Goal: Information Seeking & Learning: Check status

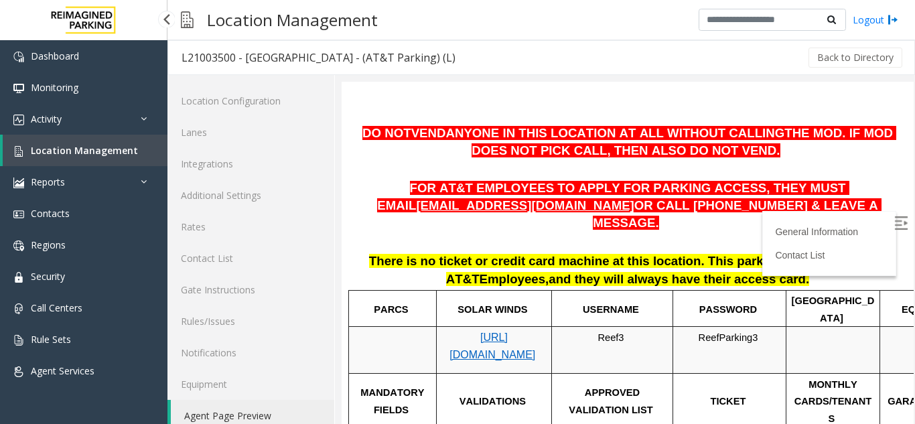
scroll to position [17, 0]
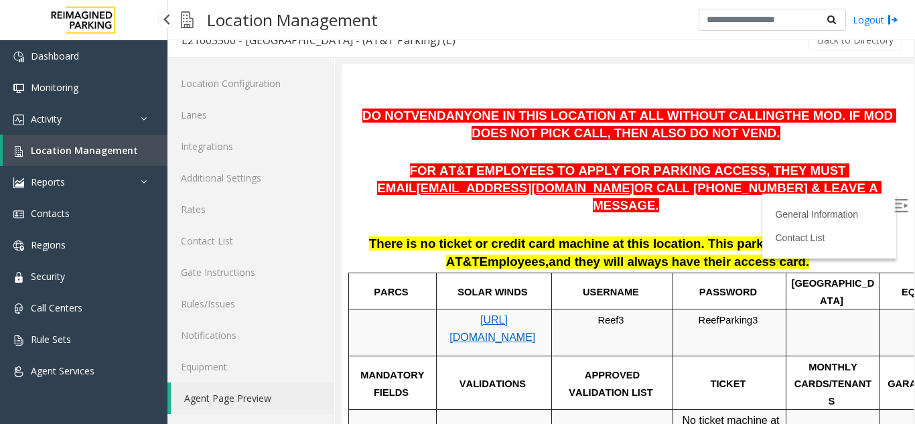
click at [72, 149] on span "Location Management" at bounding box center [84, 150] width 107 height 13
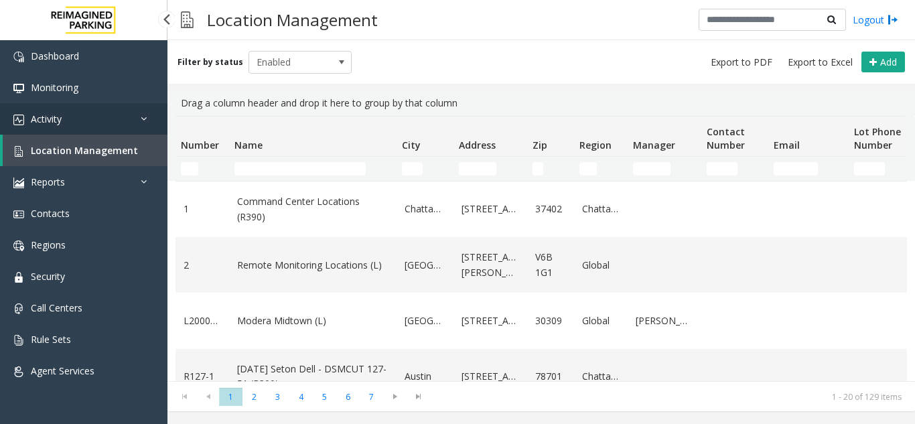
click at [111, 127] on link "Activity" at bounding box center [84, 118] width 168 height 31
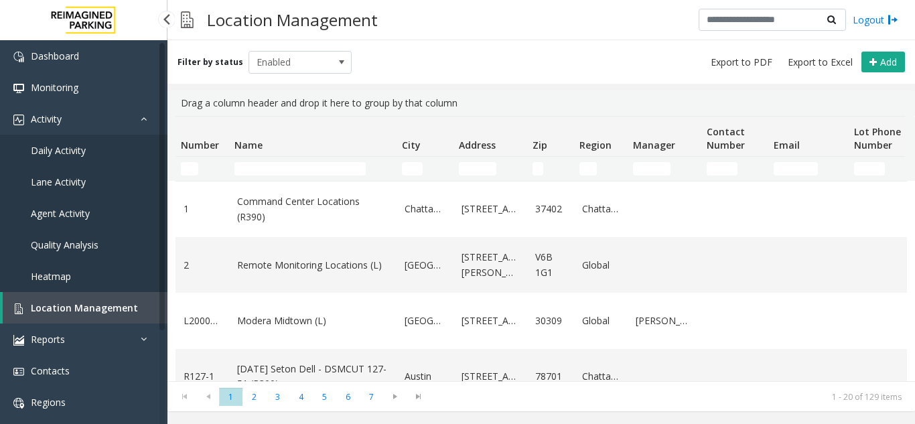
click at [74, 198] on link "Agent Activity" at bounding box center [84, 213] width 168 height 31
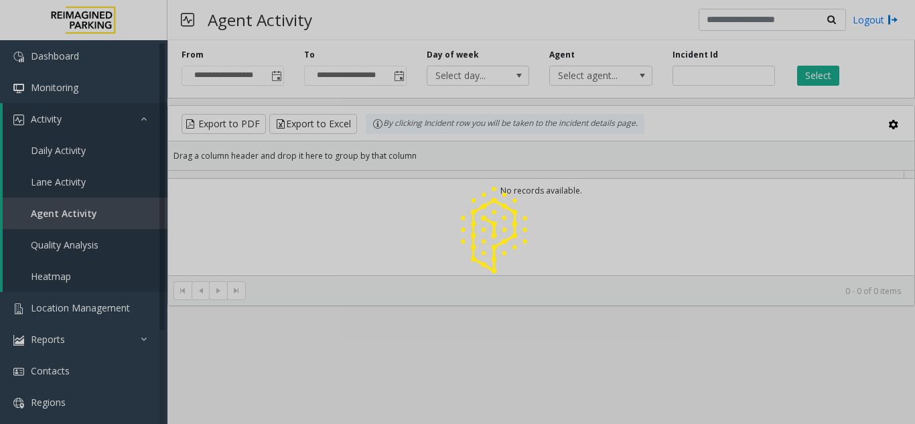
click at [74, 212] on div at bounding box center [457, 212] width 915 height 424
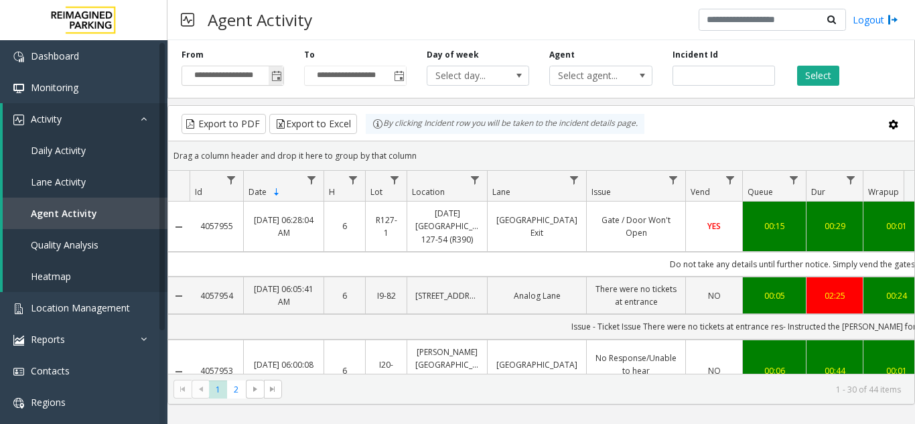
click at [275, 78] on span "Toggle popup" at bounding box center [276, 76] width 11 height 11
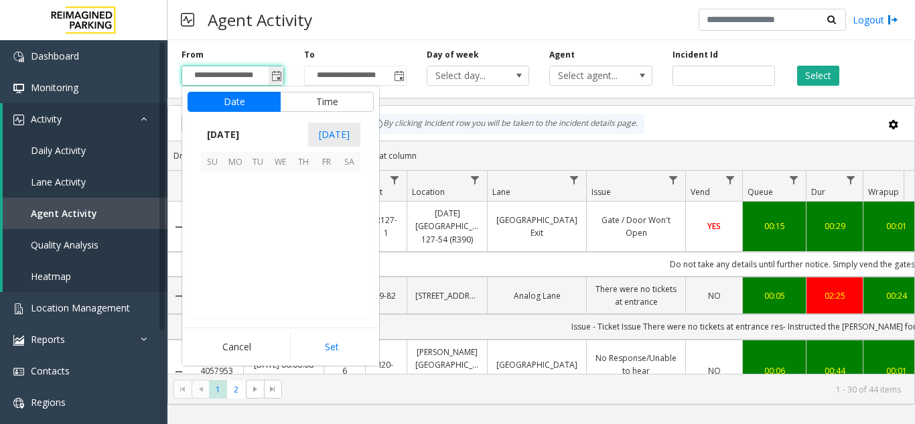
scroll to position [240329, 0]
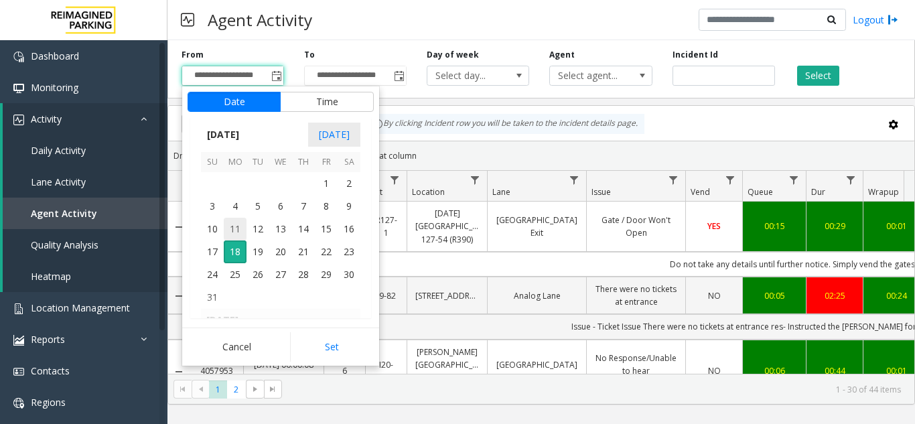
click at [234, 231] on span "11" at bounding box center [235, 229] width 23 height 23
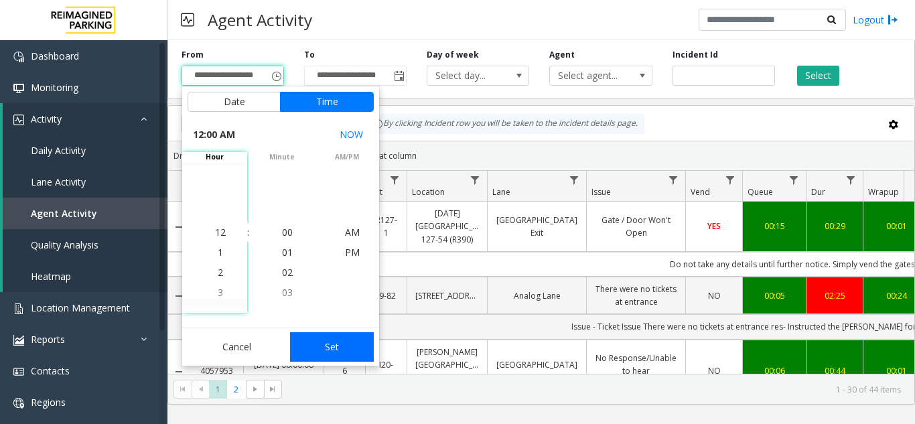
click at [332, 341] on button "Set" at bounding box center [332, 346] width 84 height 29
type input "**********"
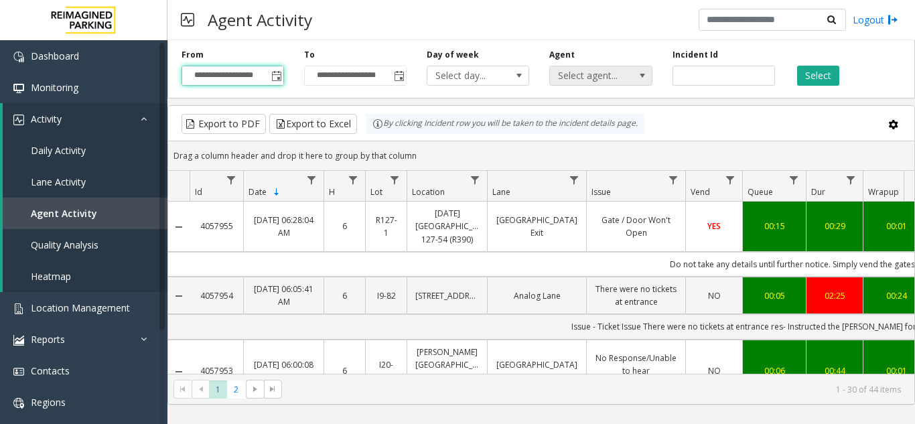
click at [610, 77] on span "Select agent..." at bounding box center [590, 75] width 81 height 19
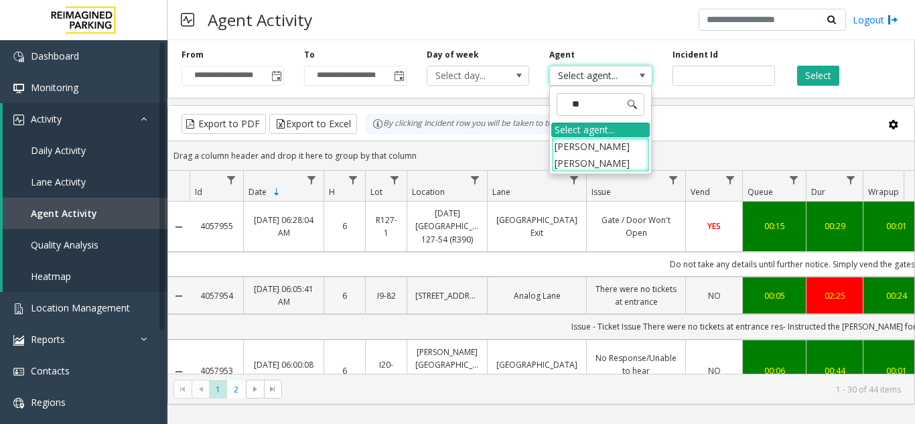
type input "*"
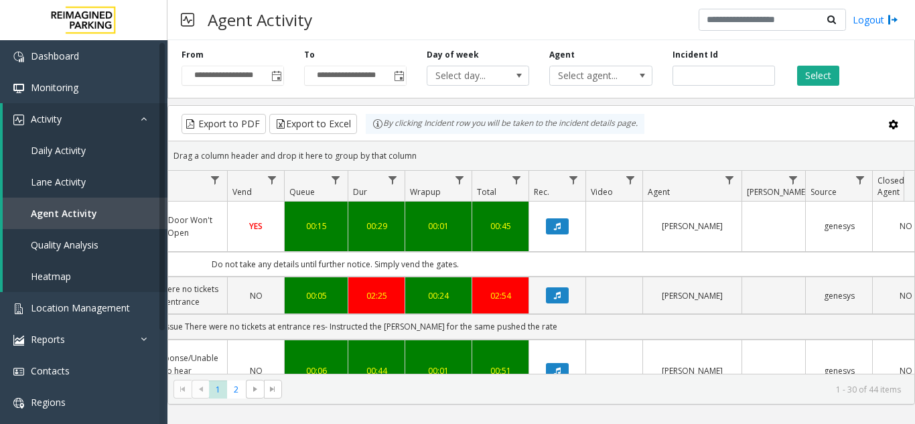
scroll to position [0, 479]
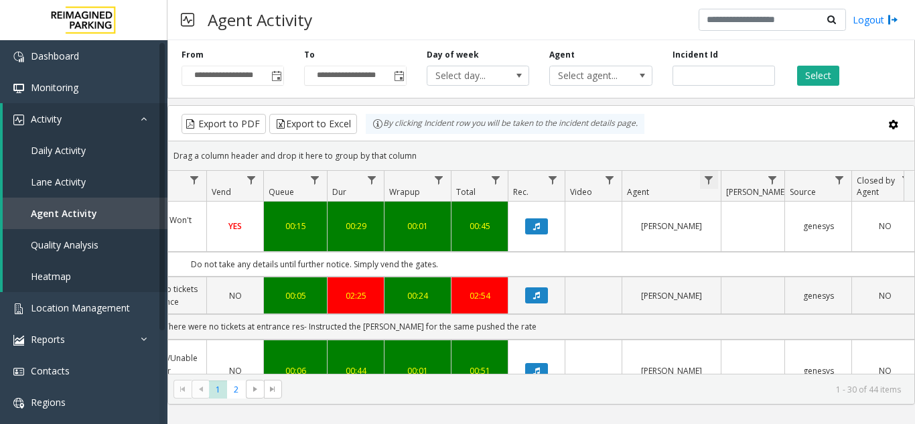
click at [706, 181] on span "Data table" at bounding box center [709, 180] width 11 height 11
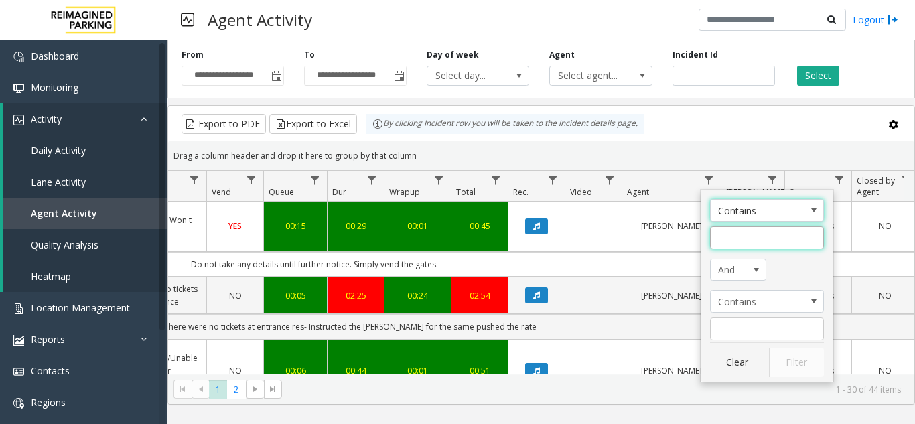
click at [732, 245] on input "Agent Filter" at bounding box center [767, 237] width 114 height 23
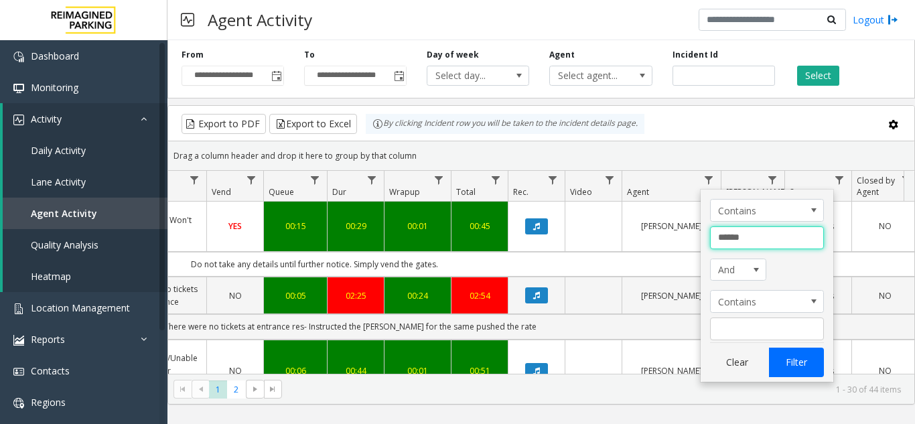
type input "******"
click at [784, 360] on button "Filter" at bounding box center [796, 362] width 55 height 29
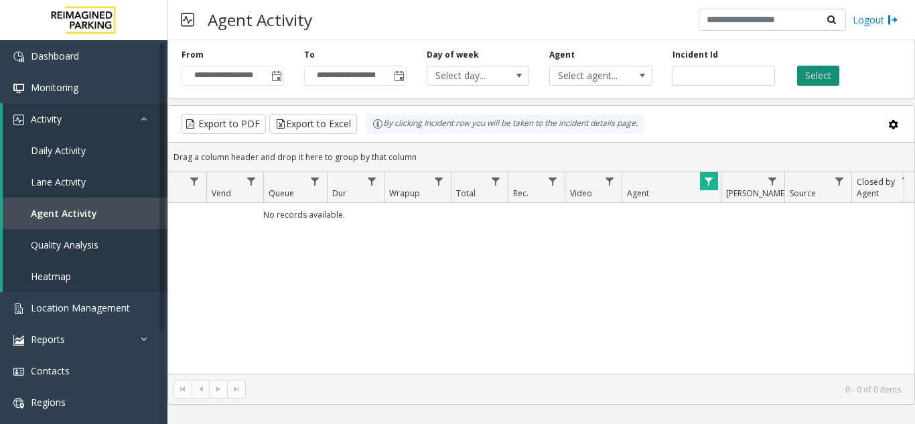
click at [828, 82] on button "Select" at bounding box center [818, 76] width 42 height 20
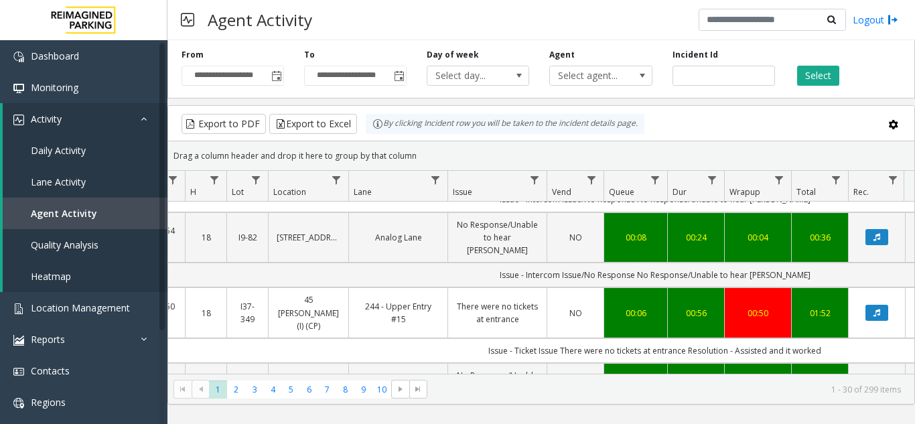
scroll to position [871, 139]
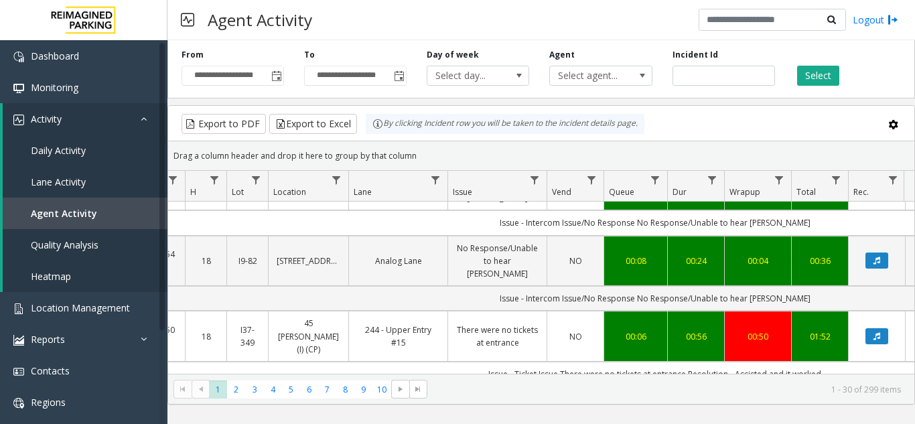
click at [570, 331] on span "NO" at bounding box center [576, 336] width 13 height 11
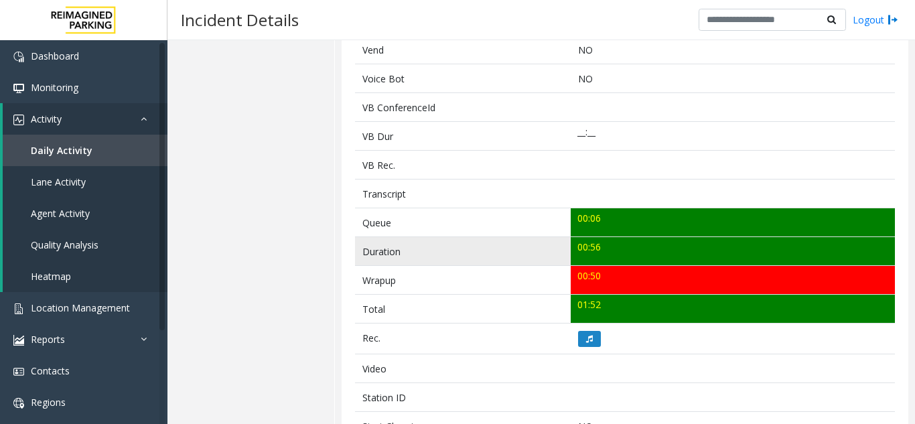
scroll to position [536, 0]
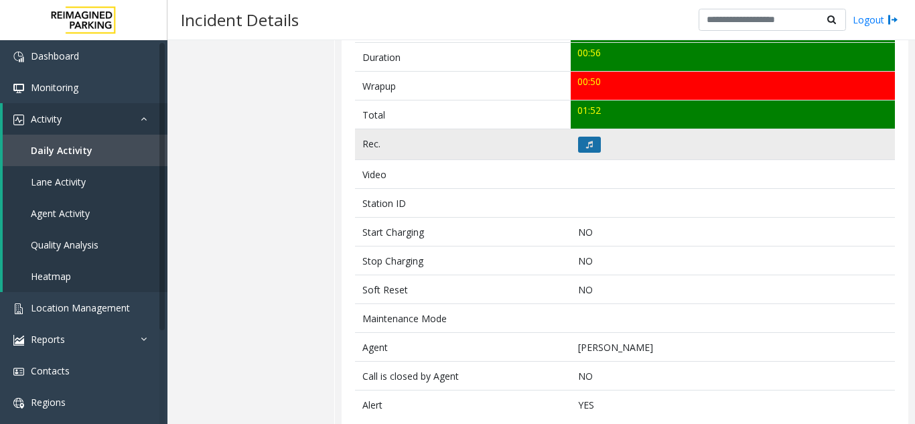
click at [587, 147] on icon at bounding box center [589, 145] width 7 height 8
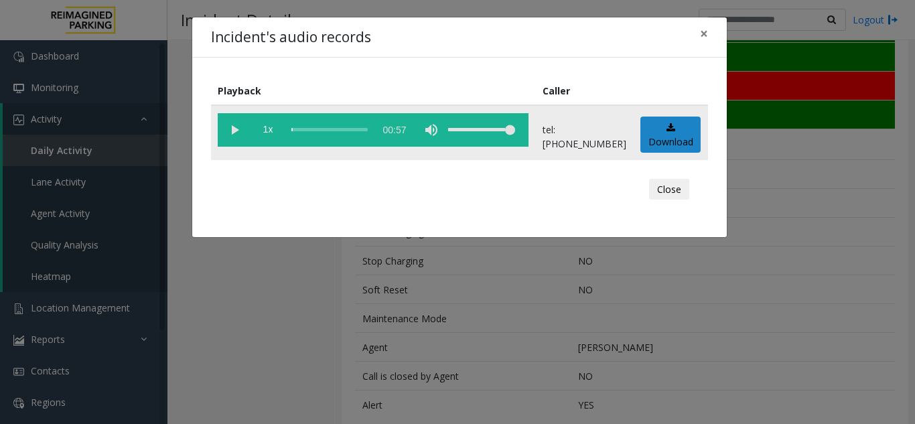
click at [231, 129] on vg-play-pause at bounding box center [235, 130] width 34 height 34
click at [293, 129] on div "scrub bar" at bounding box center [329, 130] width 76 height 34
click at [705, 33] on span "×" at bounding box center [704, 33] width 8 height 19
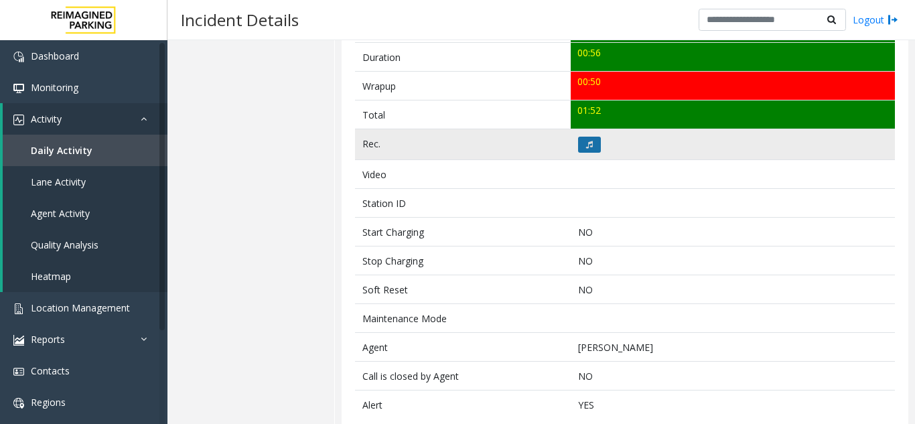
click at [587, 144] on icon at bounding box center [589, 145] width 7 height 8
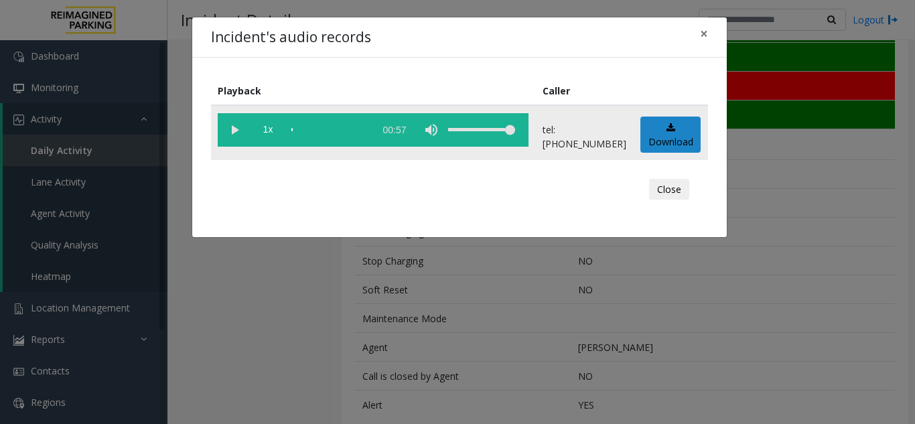
click at [236, 129] on vg-play-pause at bounding box center [235, 130] width 34 height 34
click at [709, 36] on button "×" at bounding box center [704, 33] width 27 height 33
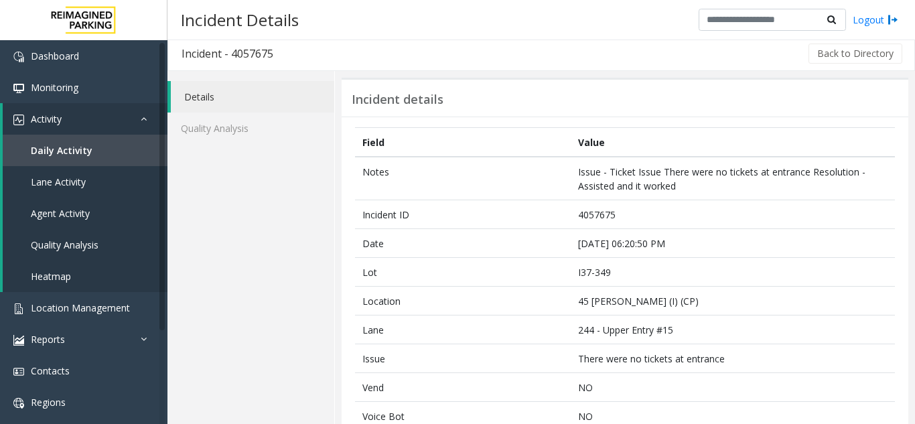
scroll to position [0, 0]
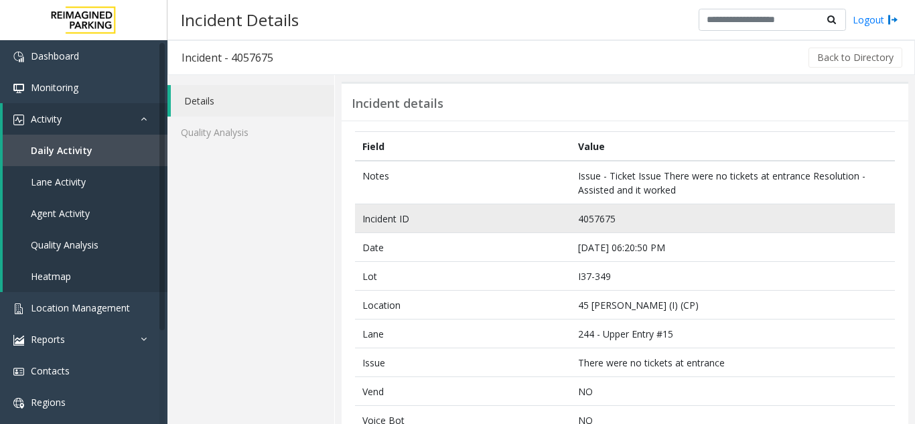
click at [592, 220] on td "4057675" at bounding box center [733, 218] width 324 height 29
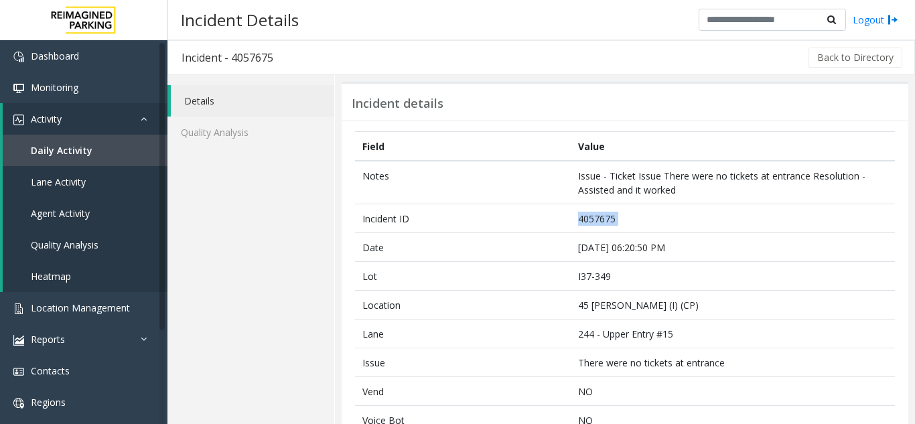
copy td "4057675"
